Goal: Task Accomplishment & Management: Complete application form

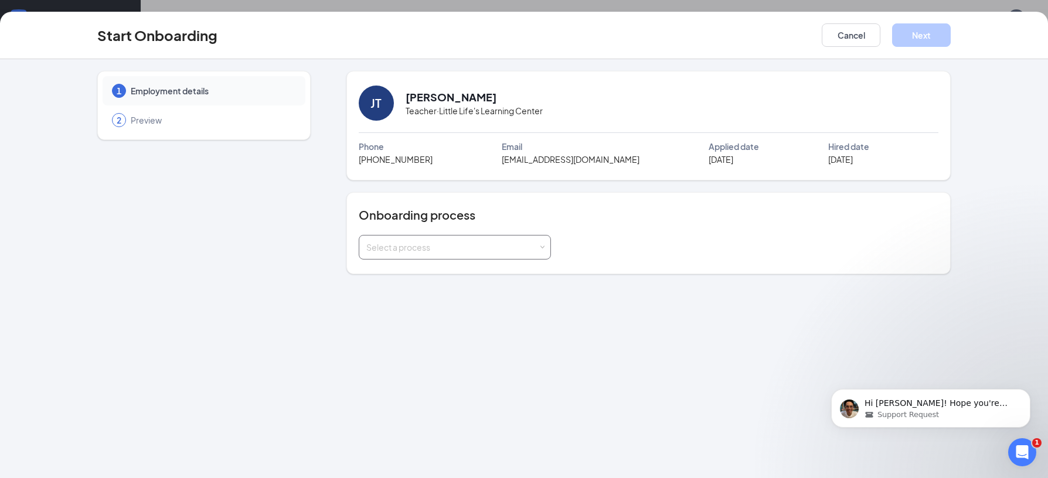
click at [539, 247] on span at bounding box center [541, 247] width 5 height 5
click at [408, 293] on span "Onboarding" at bounding box center [386, 293] width 47 height 11
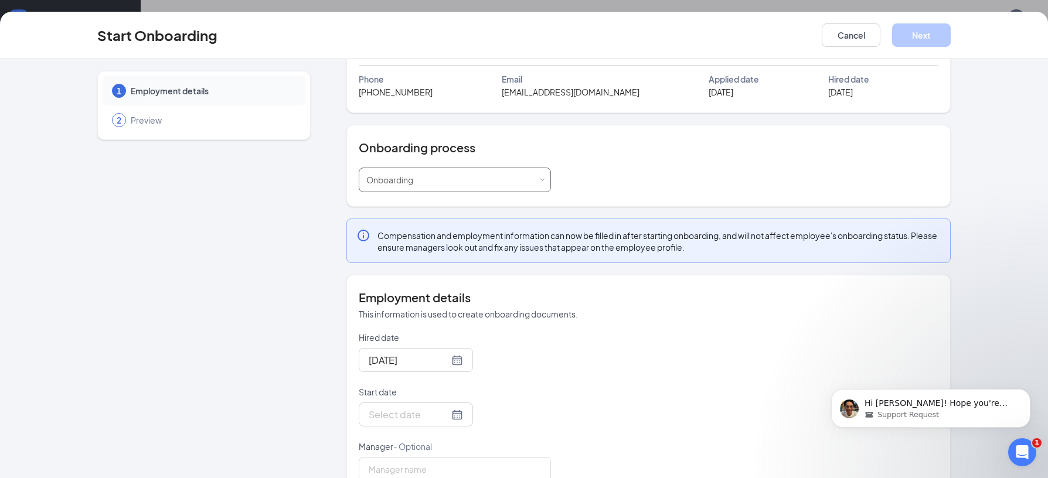
scroll to position [97, 0]
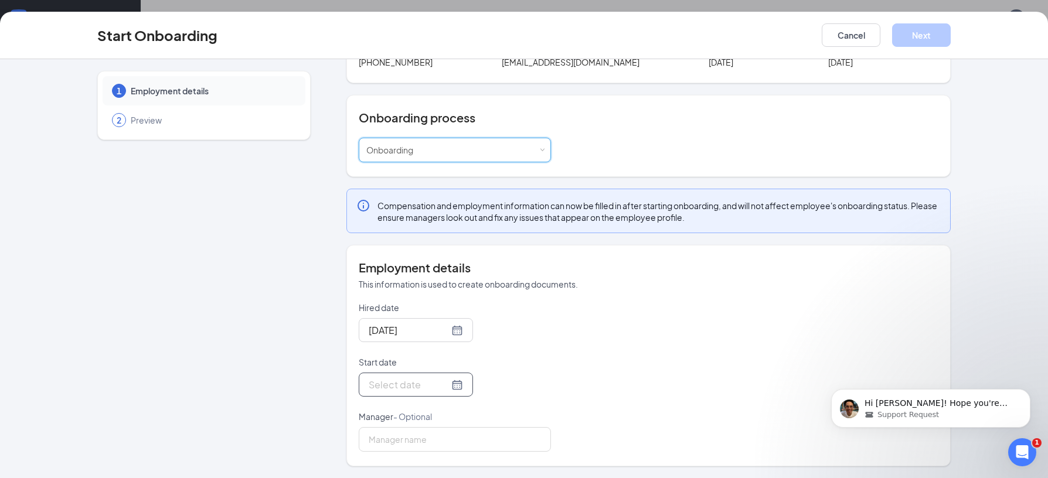
click at [442, 384] on div at bounding box center [416, 384] width 94 height 15
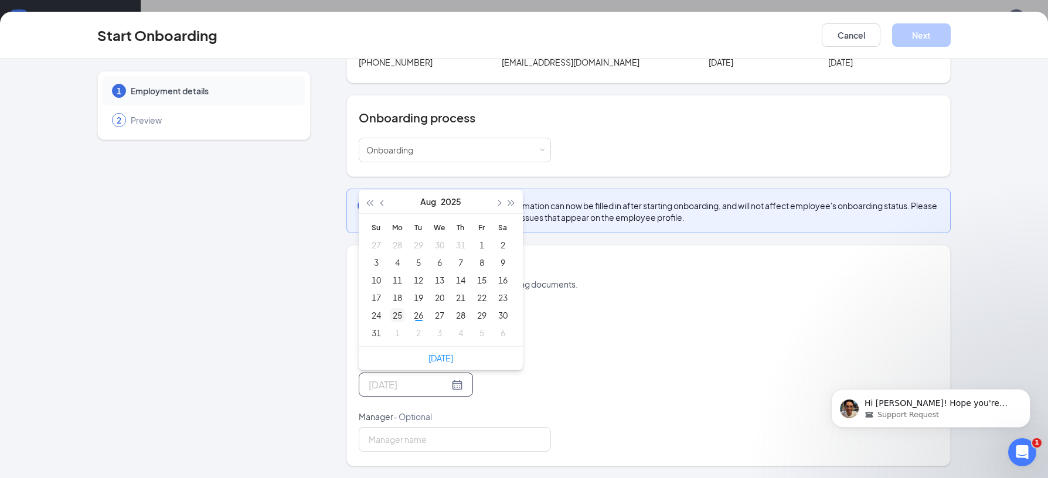
type input "[DATE]"
click at [397, 316] on div "25" at bounding box center [397, 315] width 14 height 14
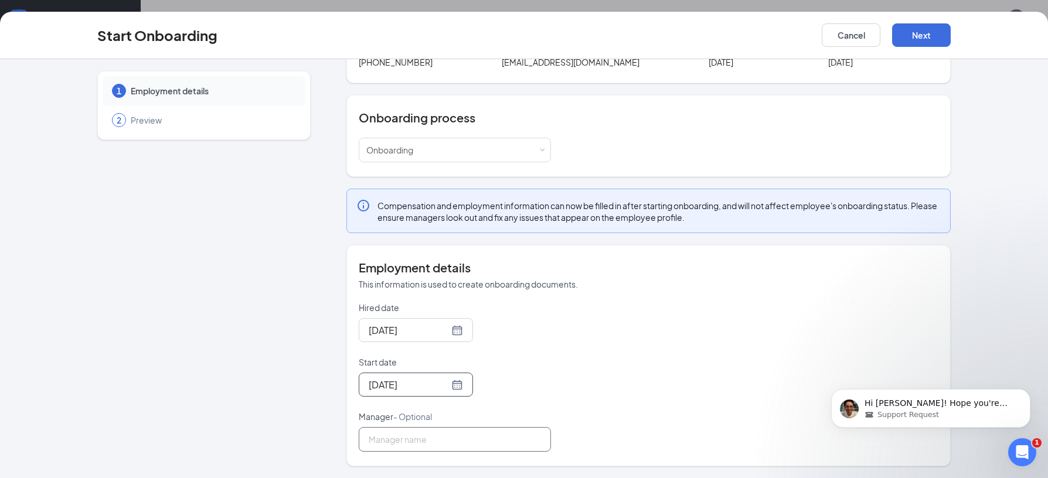
click at [439, 441] on input "Manager - Optional" at bounding box center [455, 439] width 192 height 25
type input "[PERSON_NAME]"
click at [924, 32] on button "Next" at bounding box center [921, 34] width 59 height 23
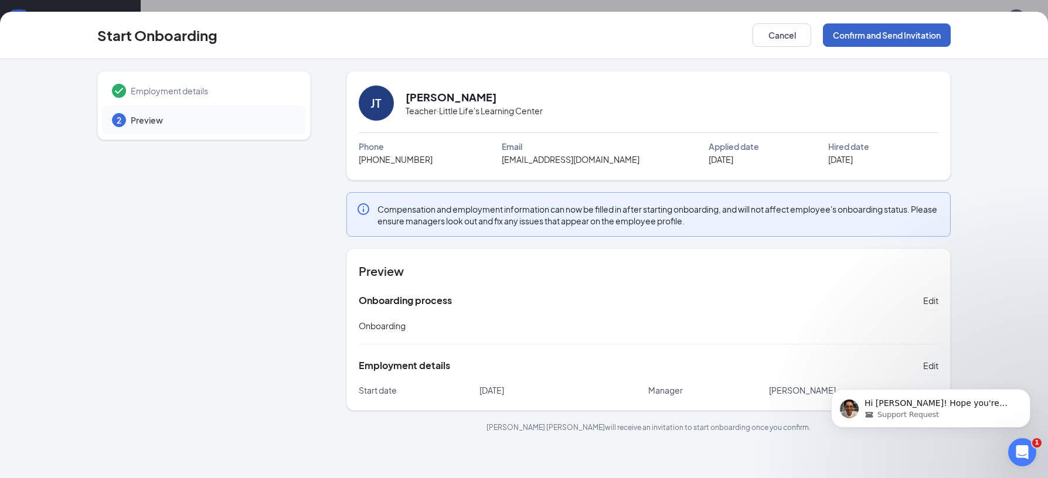
click at [858, 38] on button "Confirm and Send Invitation" at bounding box center [887, 34] width 128 height 23
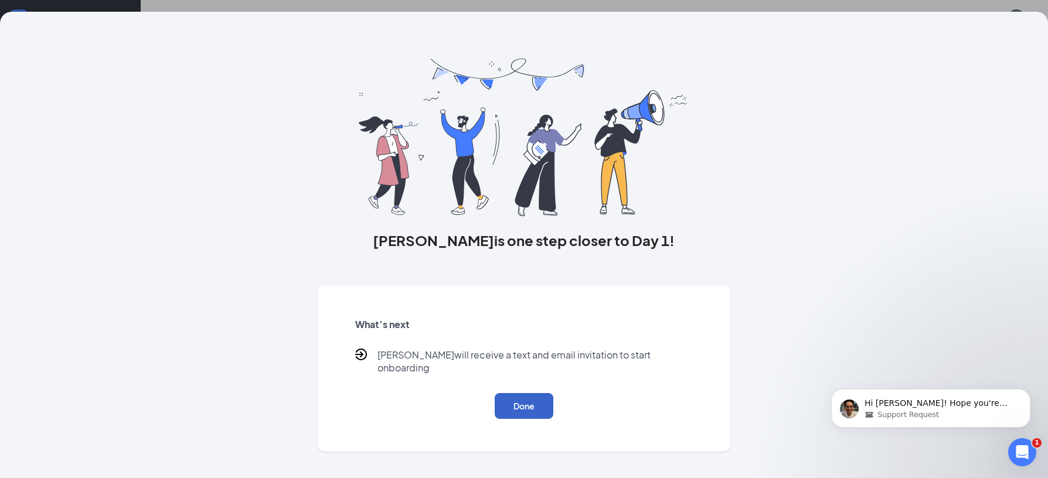
click at [519, 396] on button "Done" at bounding box center [524, 406] width 59 height 26
